Goal: Task Accomplishment & Management: Use online tool/utility

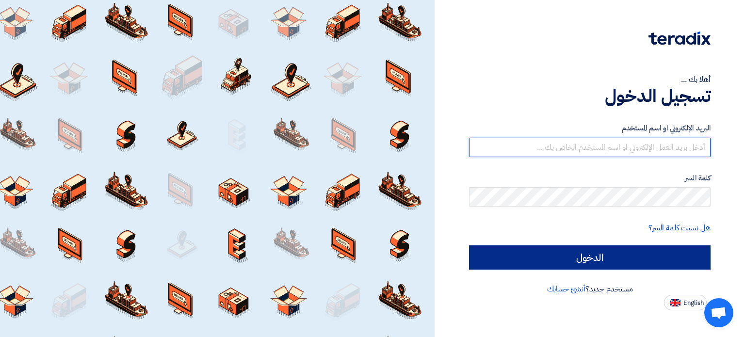
type input "[EMAIL_ADDRESS][DOMAIN_NAME]"
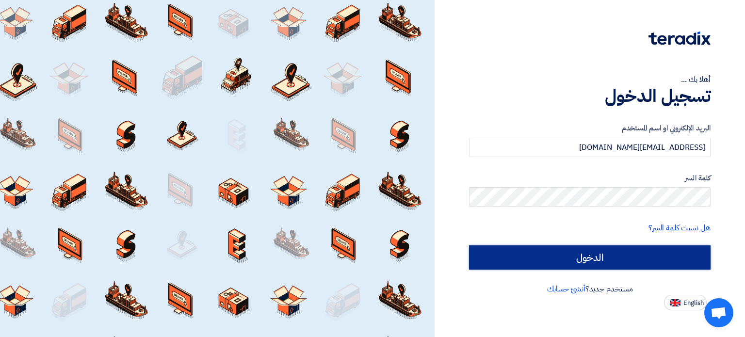
click at [585, 263] on input "الدخول" at bounding box center [590, 257] width 242 height 24
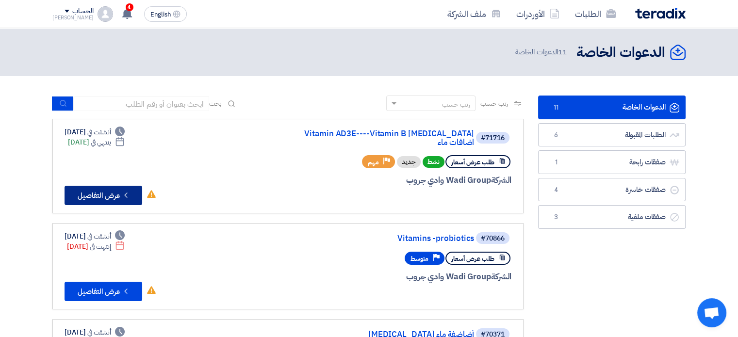
click at [92, 189] on button "Check details عرض التفاصيل" at bounding box center [104, 195] width 78 height 19
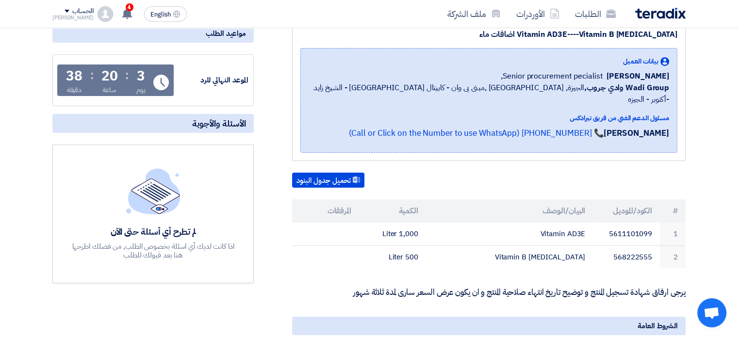
scroll to position [534, 0]
